Goal: Find specific page/section: Find specific page/section

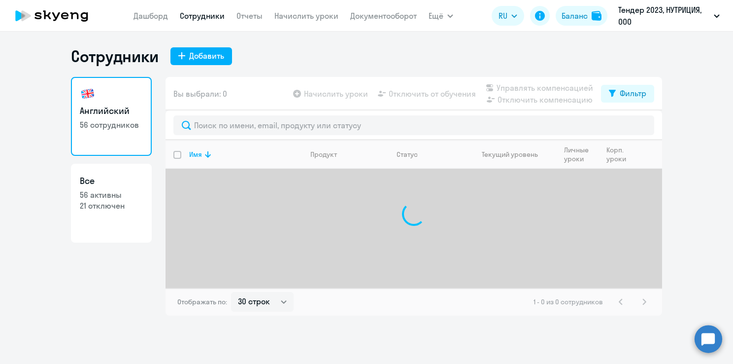
select select "30"
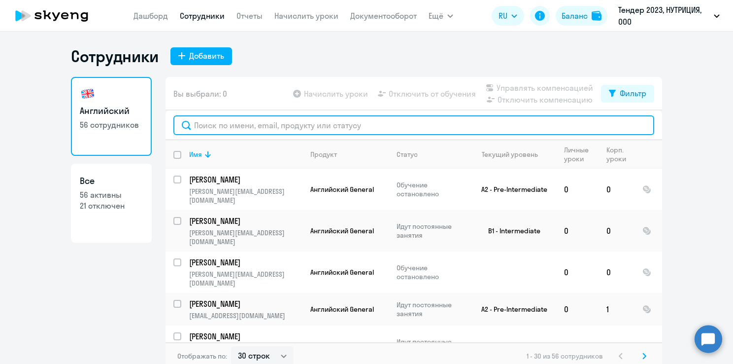
click at [306, 121] on input "text" at bounding box center [413, 125] width 481 height 20
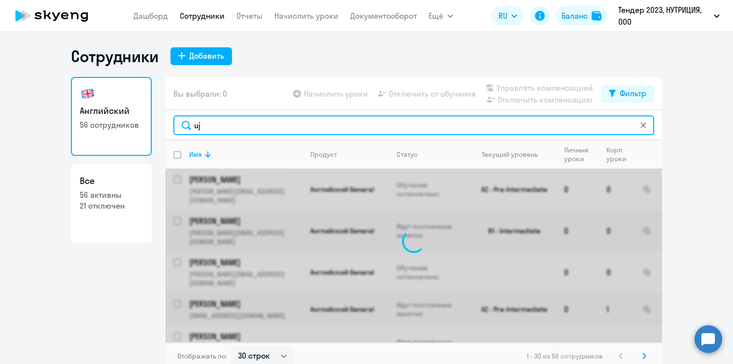
type input "u"
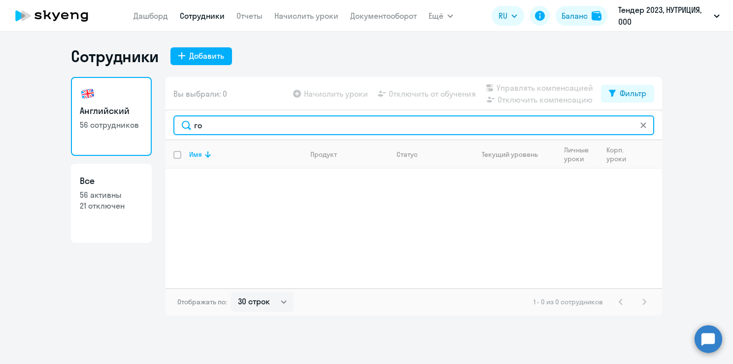
type input "г"
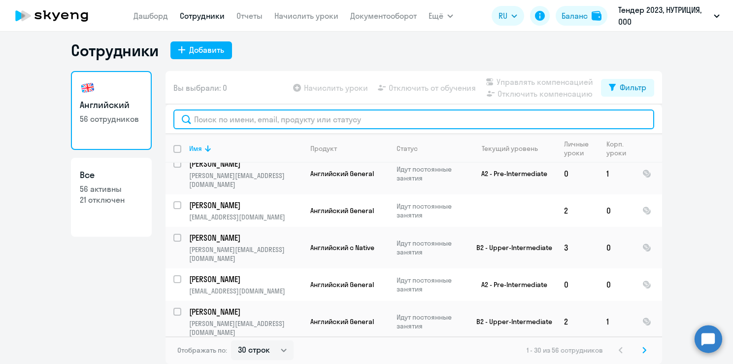
scroll to position [5, 0]
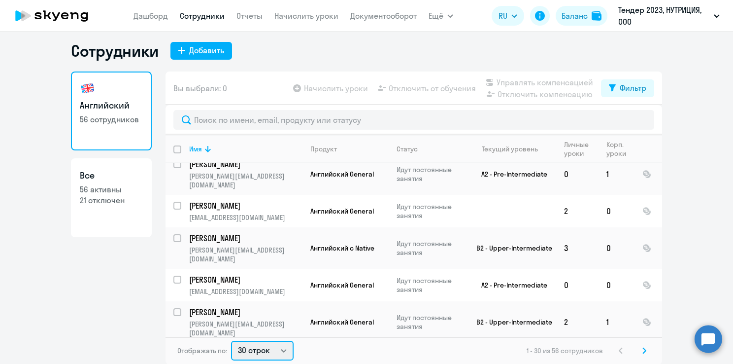
click at [276, 353] on select "30 строк 50 строк 100 строк" at bounding box center [262, 350] width 63 height 20
select select "100"
click at [231, 340] on select "30 строк 50 строк 100 строк" at bounding box center [262, 350] width 63 height 20
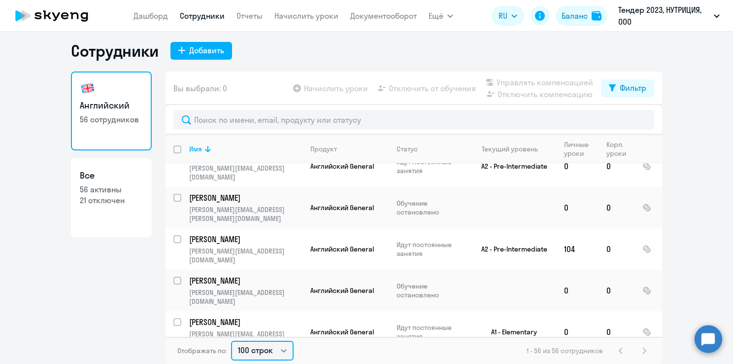
scroll to position [1343, 0]
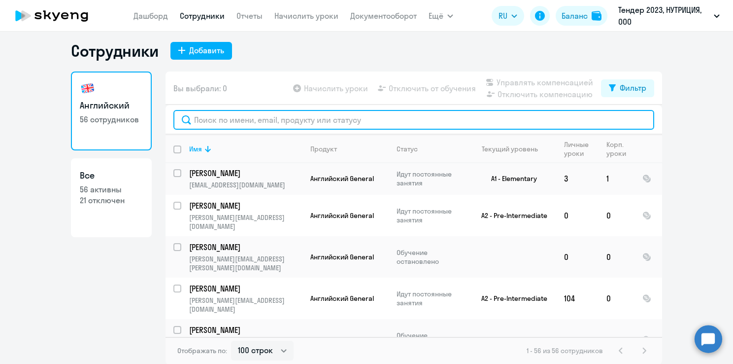
click at [246, 121] on input "text" at bounding box center [413, 120] width 481 height 20
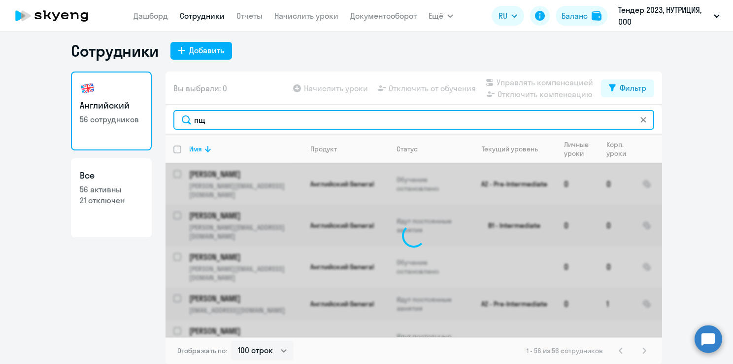
type input "п"
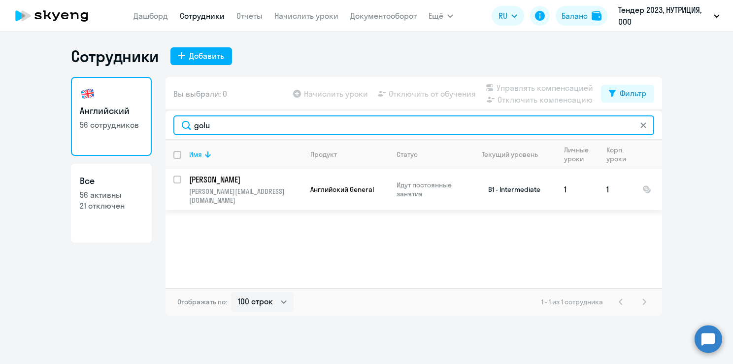
type input "golu"
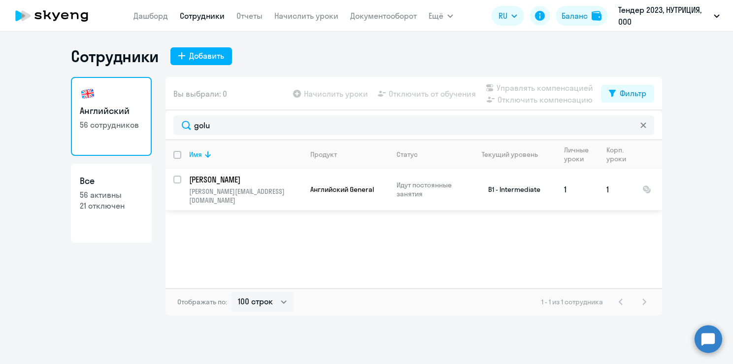
click at [264, 182] on p "[PERSON_NAME]" at bounding box center [244, 179] width 111 height 11
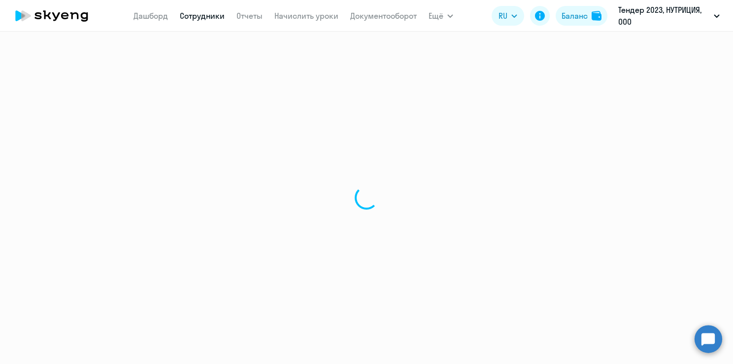
select select "english"
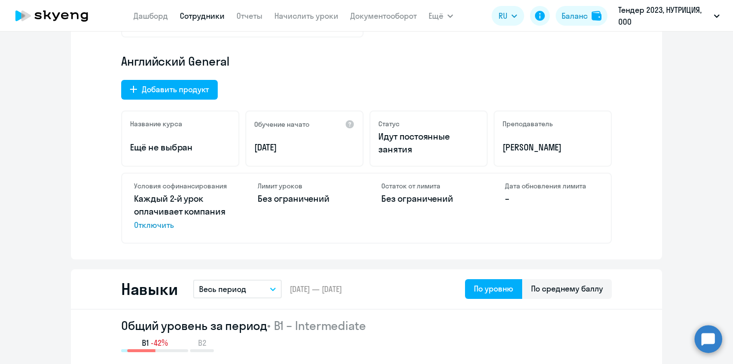
scroll to position [327, 0]
drag, startPoint x: 572, startPoint y: 146, endPoint x: 498, endPoint y: 148, distance: 74.4
click at [498, 148] on div "Преподаватель [PERSON_NAME]" at bounding box center [553, 139] width 118 height 56
copy p "[PERSON_NAME]"
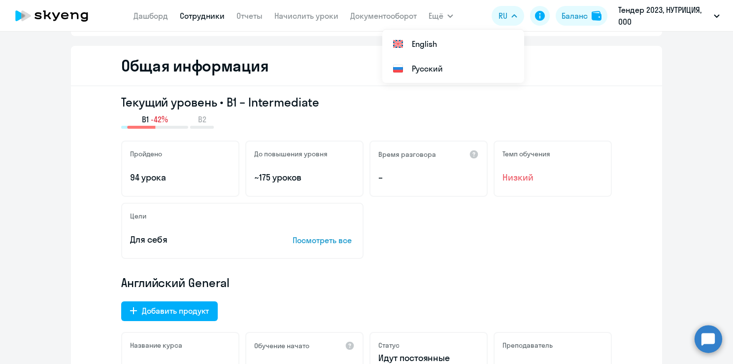
scroll to position [0, 0]
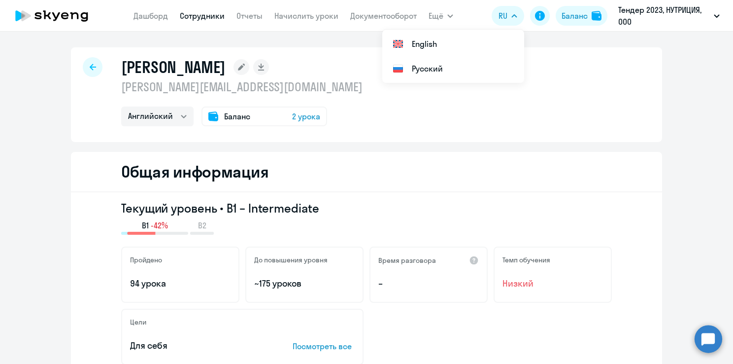
click at [207, 15] on link "Сотрудники" at bounding box center [202, 16] width 45 height 10
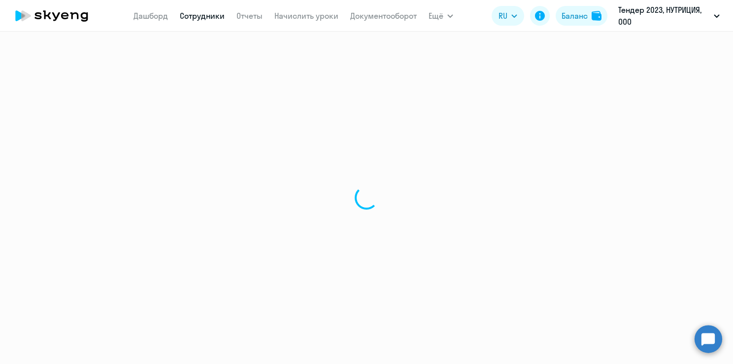
select select "30"
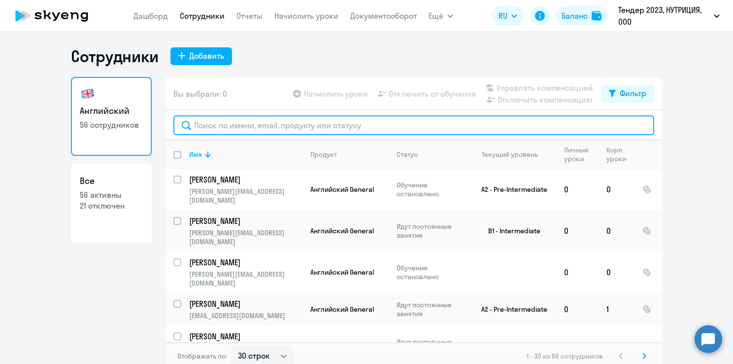
click at [263, 129] on input "text" at bounding box center [413, 125] width 481 height 20
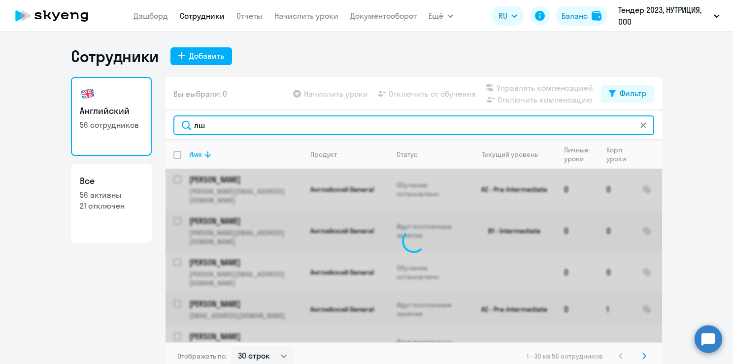
type input "л"
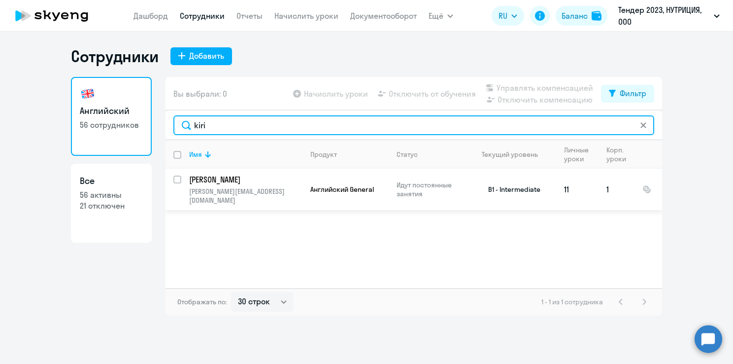
type input "kiri"
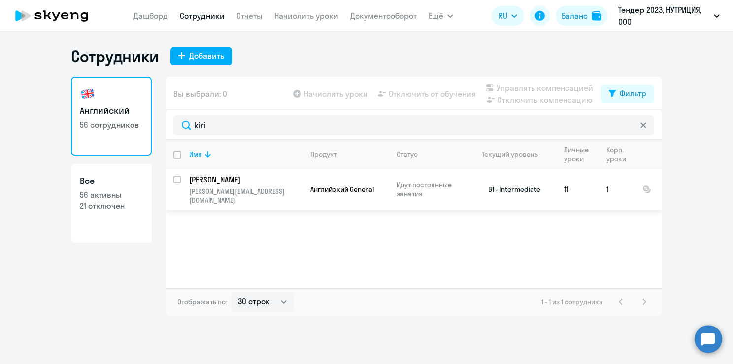
click at [238, 179] on p "[PERSON_NAME]" at bounding box center [244, 179] width 111 height 11
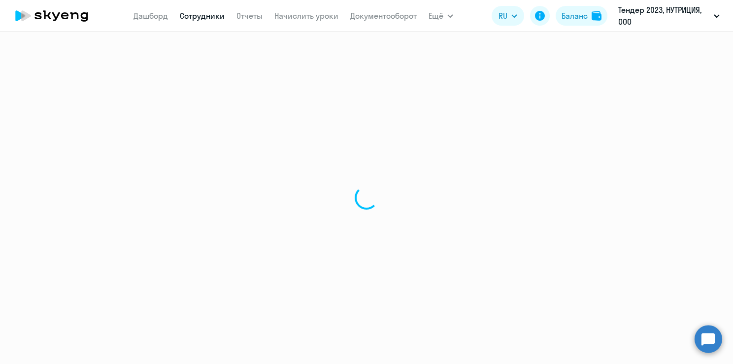
select select "english"
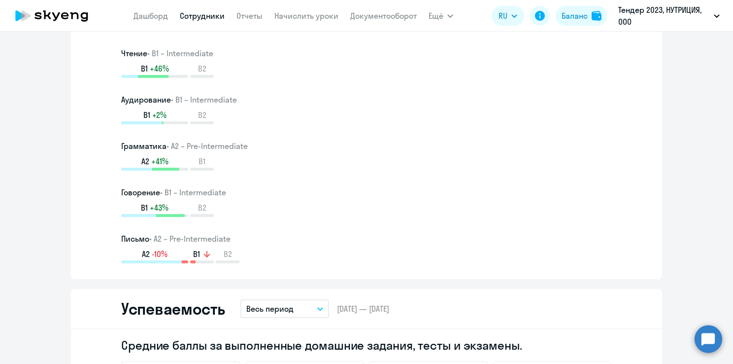
scroll to position [634, 0]
